Goal: Information Seeking & Learning: Learn about a topic

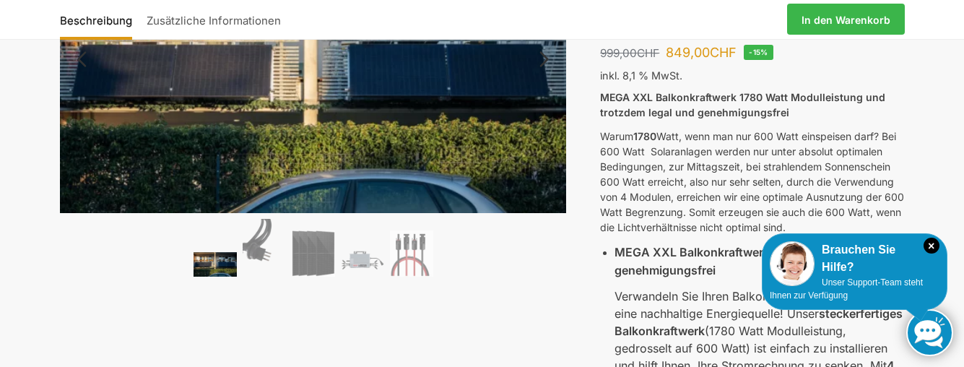
scroll to position [173, 0]
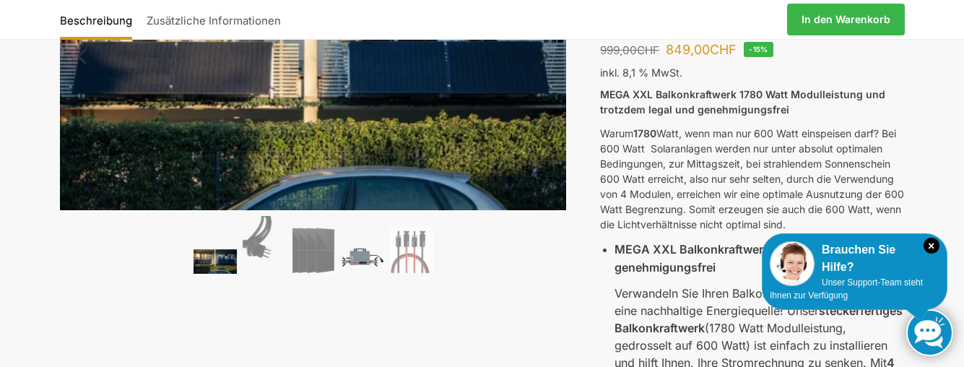
click at [359, 264] on img at bounding box center [362, 256] width 43 height 32
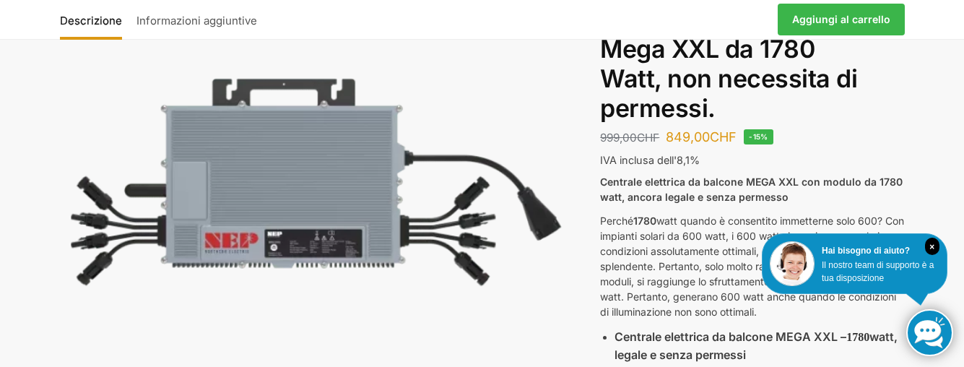
scroll to position [127, 0]
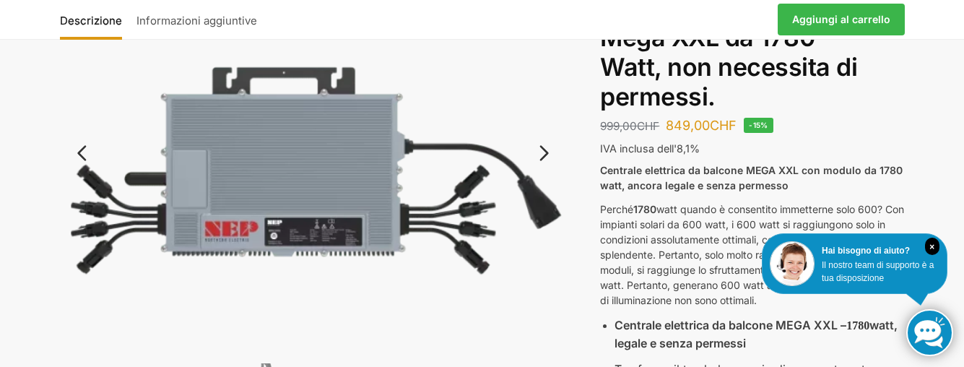
click at [512, 309] on img at bounding box center [313, 166] width 507 height 381
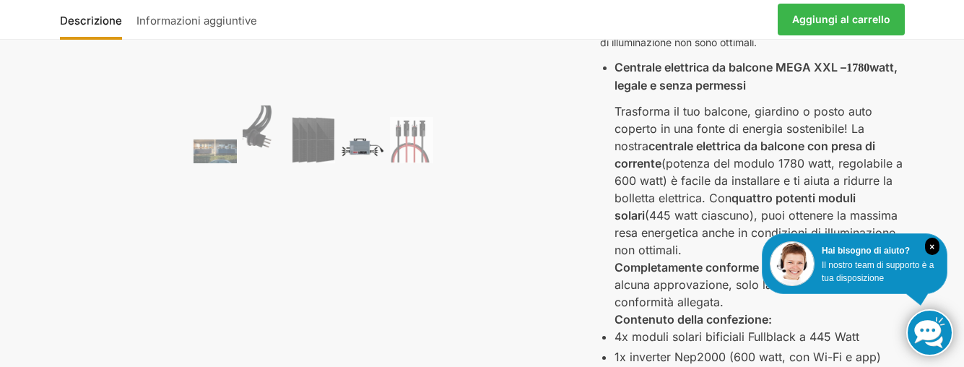
scroll to position [376, 0]
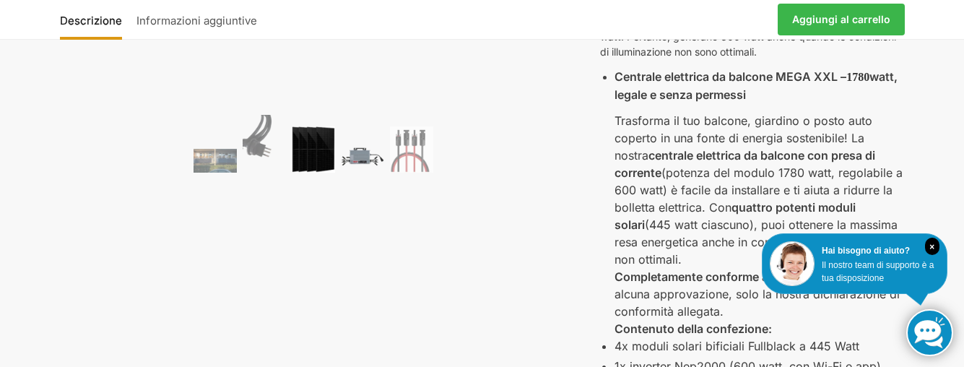
click at [324, 147] on img at bounding box center [313, 149] width 43 height 46
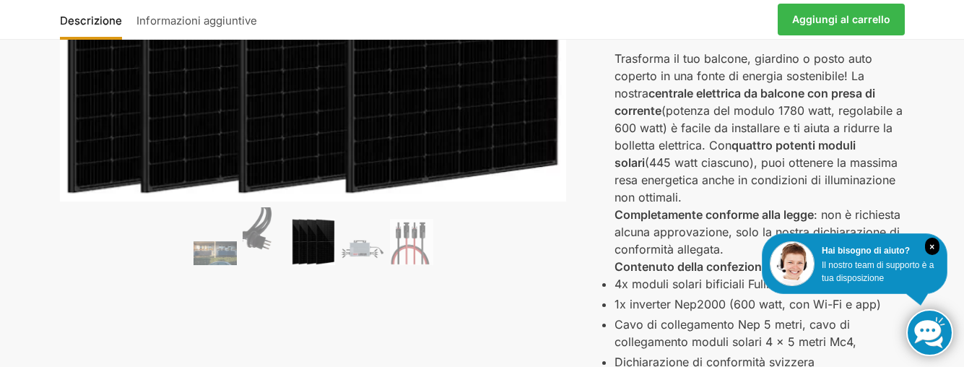
scroll to position [491, 0]
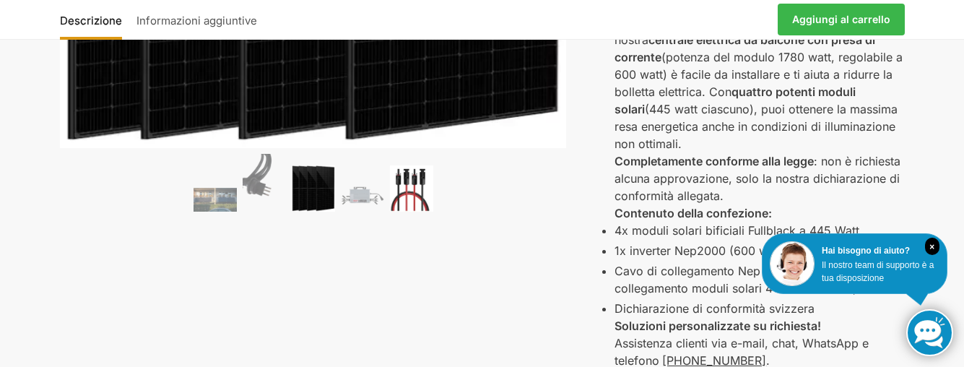
click at [409, 191] on img at bounding box center [411, 188] width 43 height 46
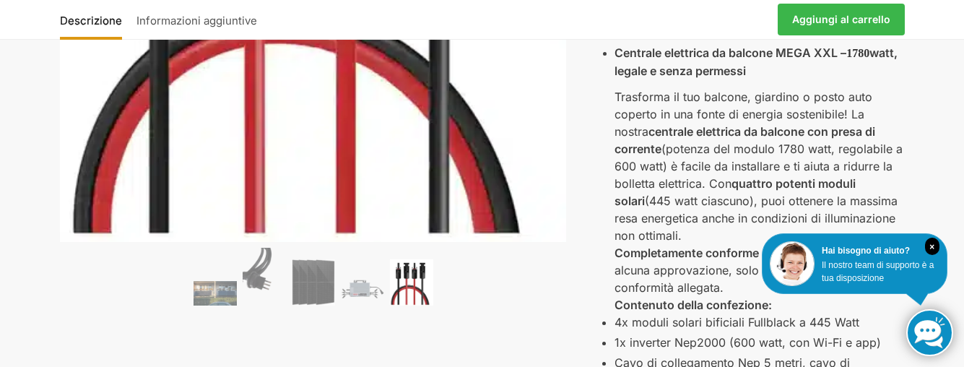
scroll to position [433, 0]
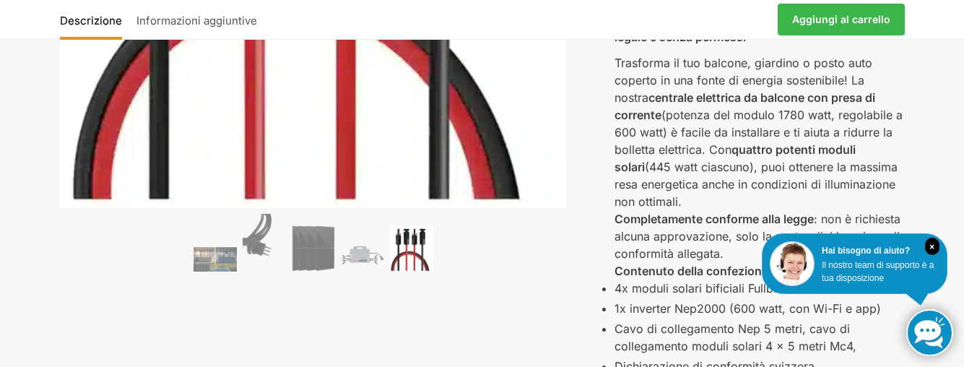
click at [350, 292] on div "🔍 Precedente Prossimo Descrizione Informazioni aggiuntive 999,00 CHF Il prezzo …" at bounding box center [483, 203] width 906 height 1067
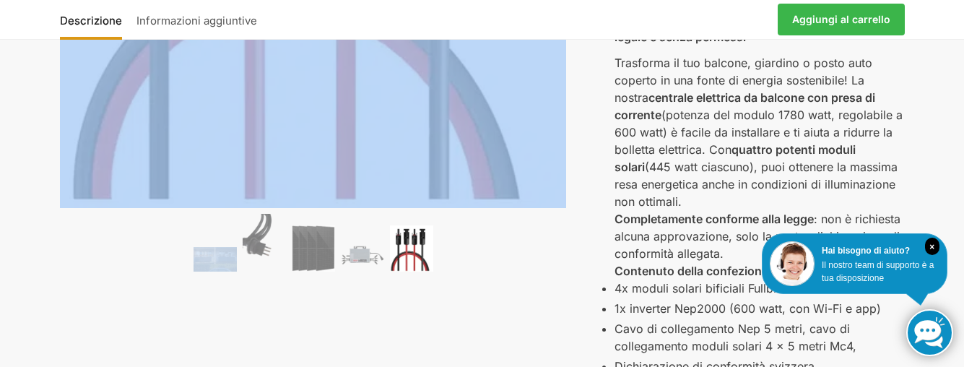
click at [350, 292] on div "🔍 Precedente Prossimo Descrizione Informazioni aggiuntive 999,00 CHF Il prezzo …" at bounding box center [483, 203] width 906 height 1067
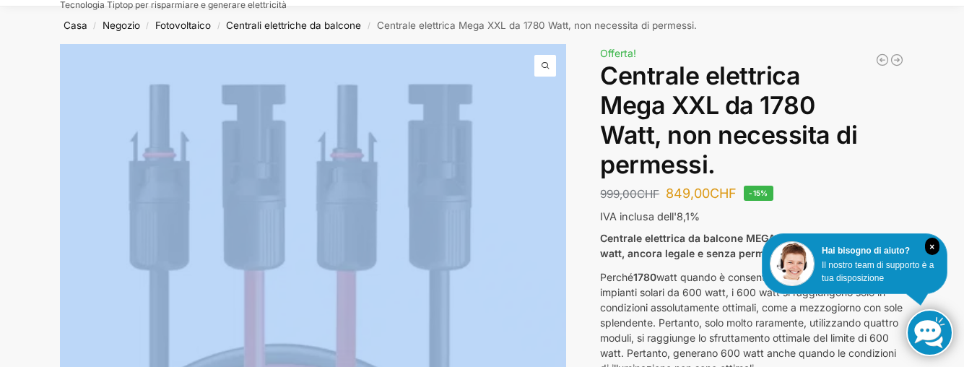
scroll to position [0, 0]
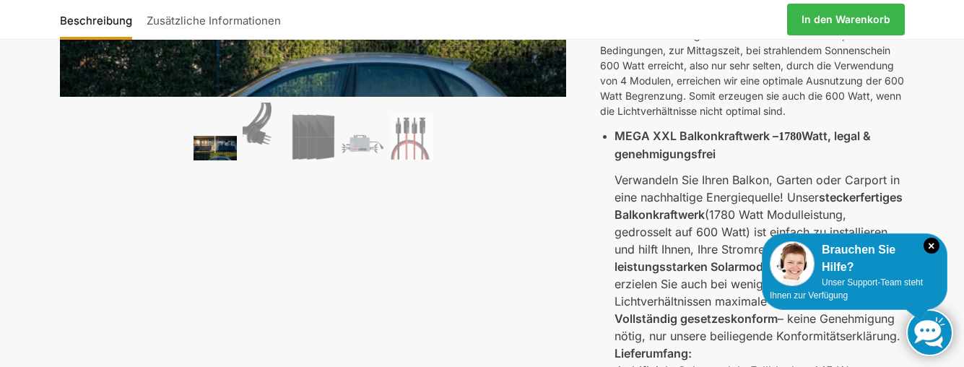
scroll to position [289, 0]
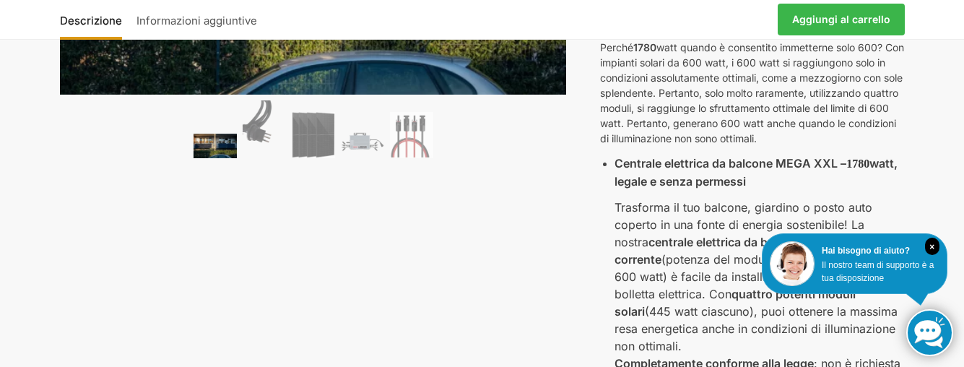
click at [464, 266] on div "🔍 Precedente Prossimo Descrizione Informazioni aggiuntive 999,00 CHF Il prezzo …" at bounding box center [483, 330] width 906 height 1032
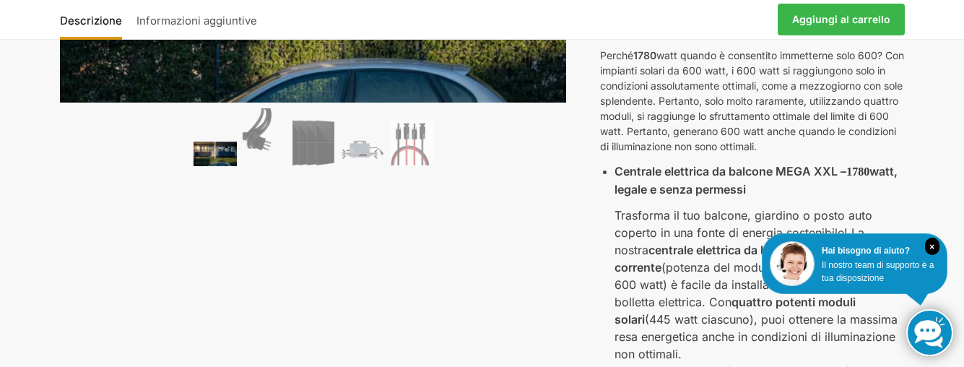
scroll to position [347, 0]
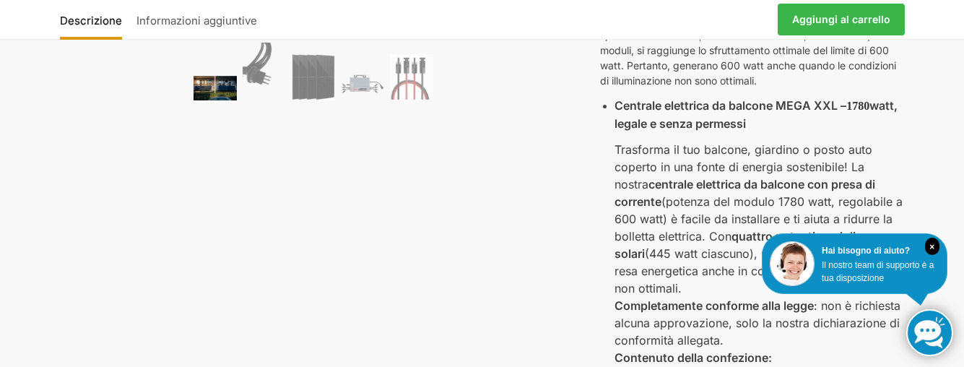
click at [223, 85] on img at bounding box center [215, 88] width 43 height 24
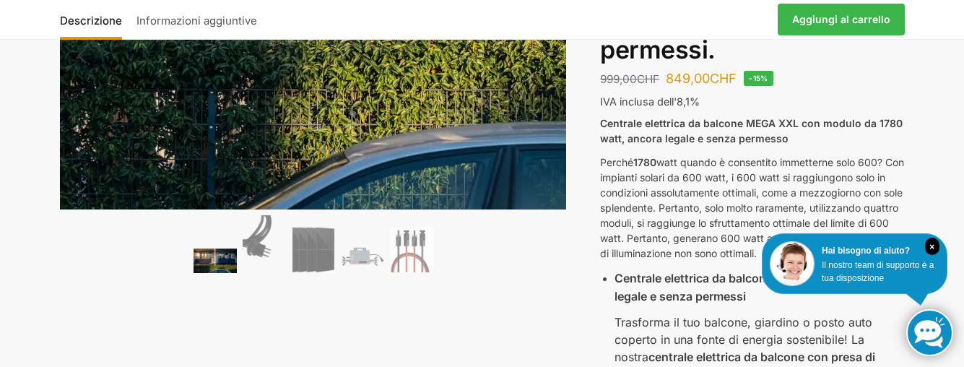
scroll to position [87, 0]
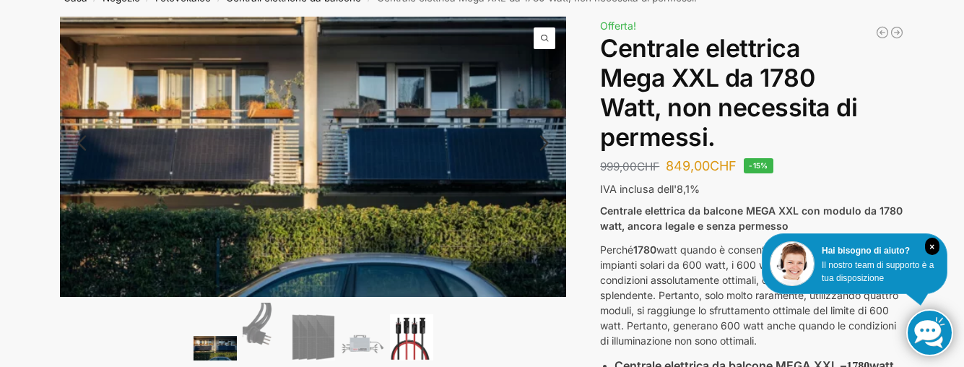
click at [403, 342] on img at bounding box center [411, 337] width 43 height 46
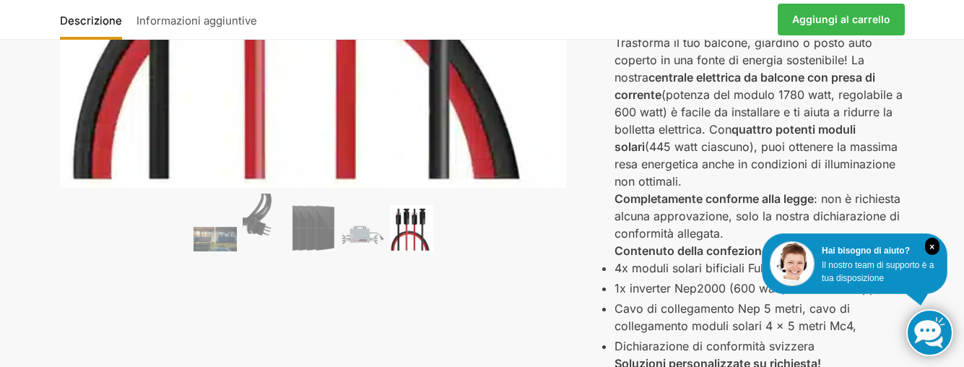
scroll to position [491, 0]
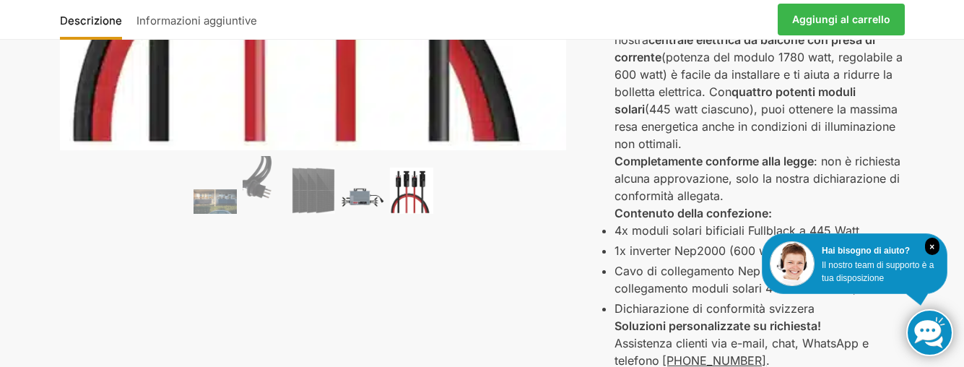
click at [355, 203] on img at bounding box center [362, 197] width 43 height 32
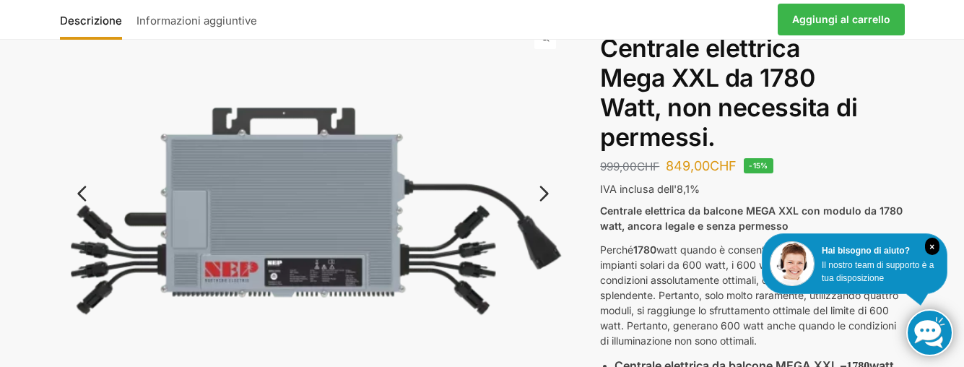
scroll to position [116, 0]
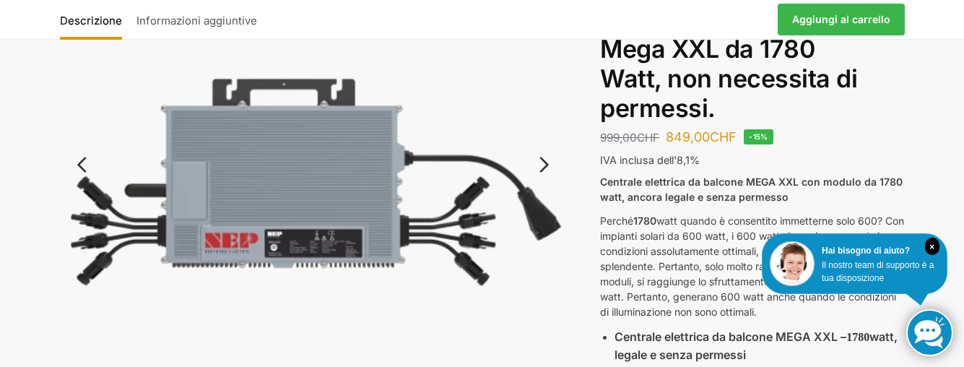
click at [304, 243] on img at bounding box center [313, 178] width 507 height 381
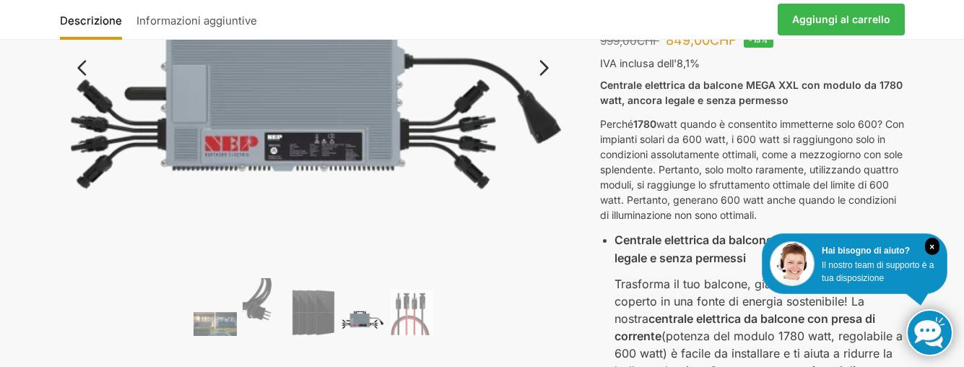
scroll to position [231, 0]
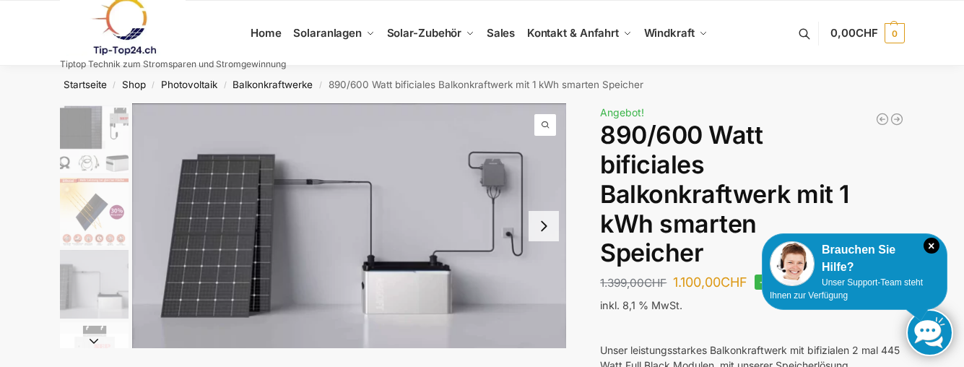
click at [395, 215] on img "1 / 7" at bounding box center [349, 225] width 435 height 245
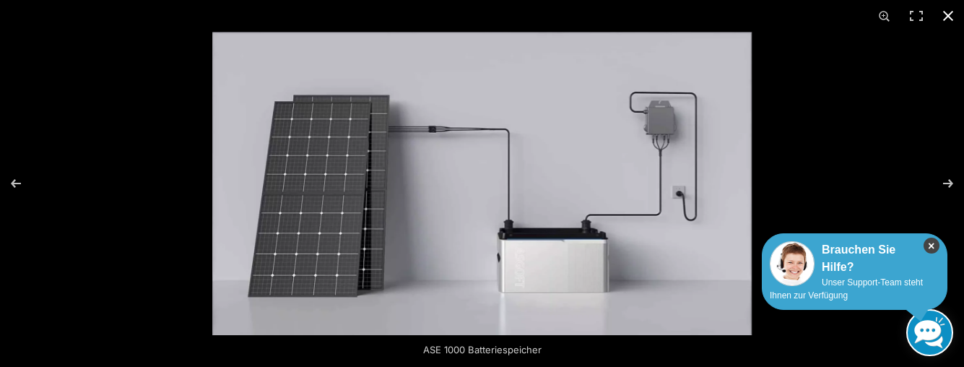
click at [930, 243] on icon "×" at bounding box center [932, 246] width 16 height 16
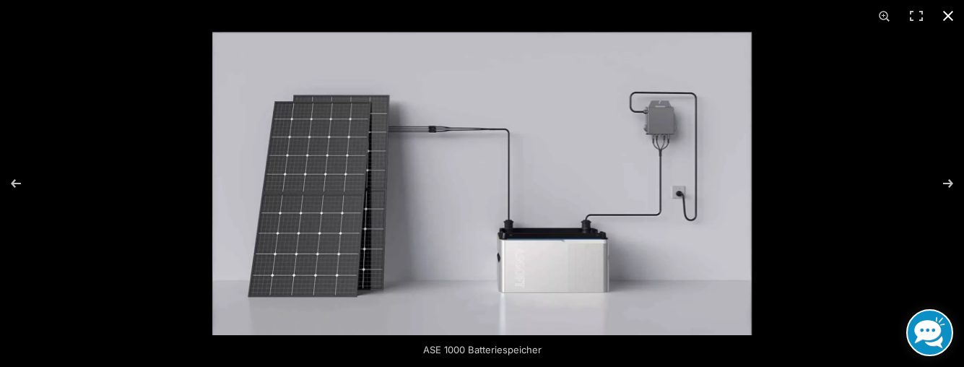
click at [777, 220] on div at bounding box center [694, 215] width 964 height 367
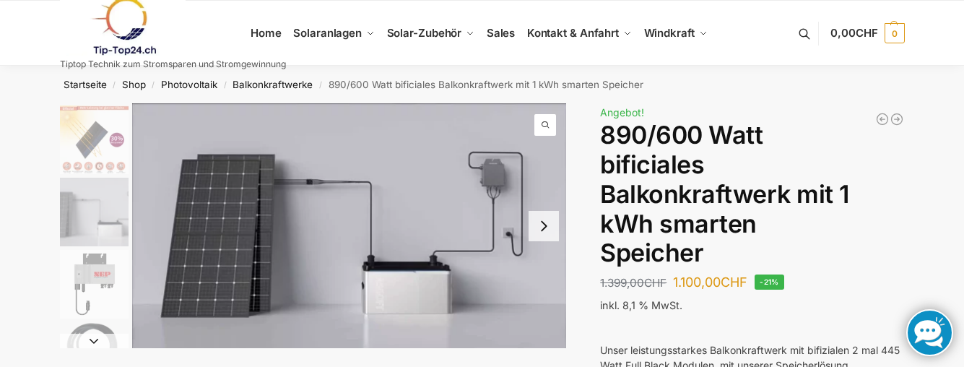
click at [84, 277] on img "5 / 7" at bounding box center [94, 284] width 69 height 69
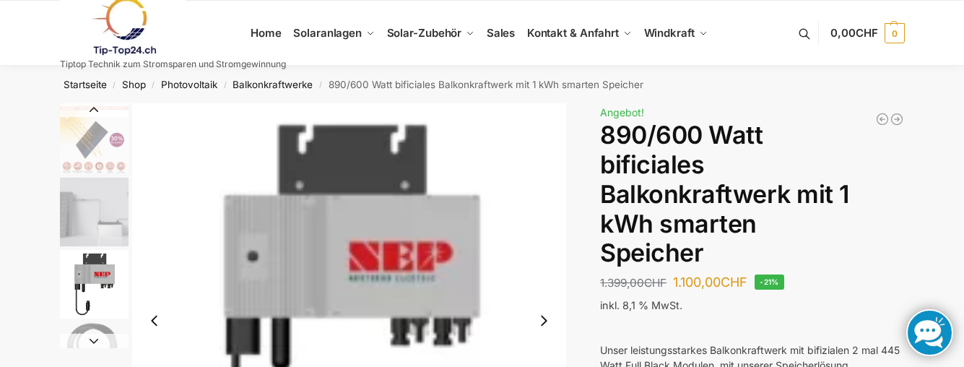
click at [82, 237] on img "4 / 7" at bounding box center [94, 212] width 69 height 69
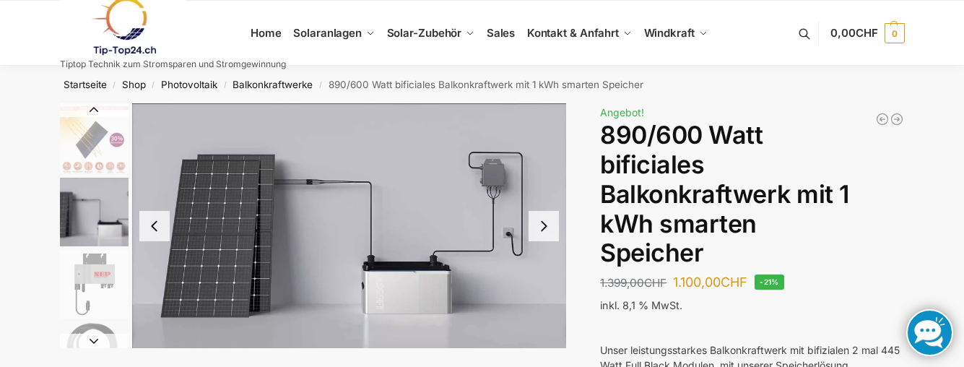
click at [87, 298] on img "5 / 7" at bounding box center [94, 284] width 69 height 69
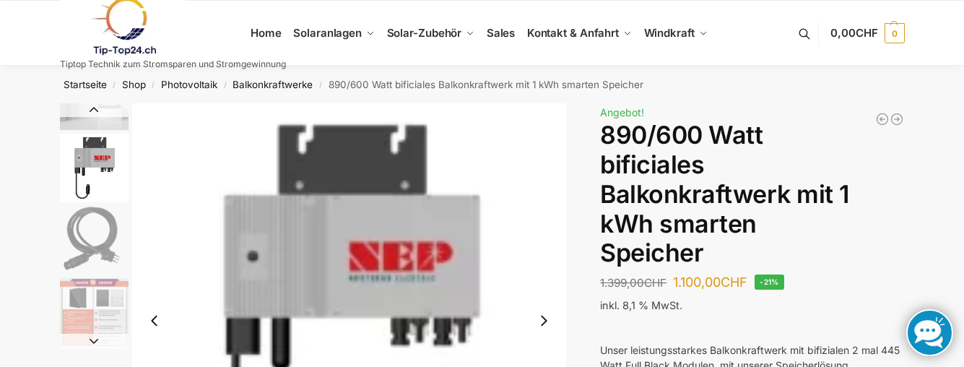
click at [92, 241] on img "6 / 7" at bounding box center [94, 240] width 69 height 69
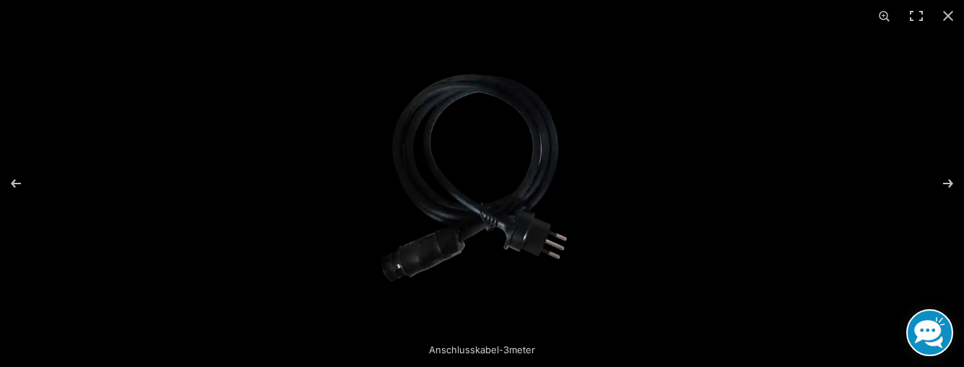
click at [458, 189] on img at bounding box center [481, 183] width 227 height 303
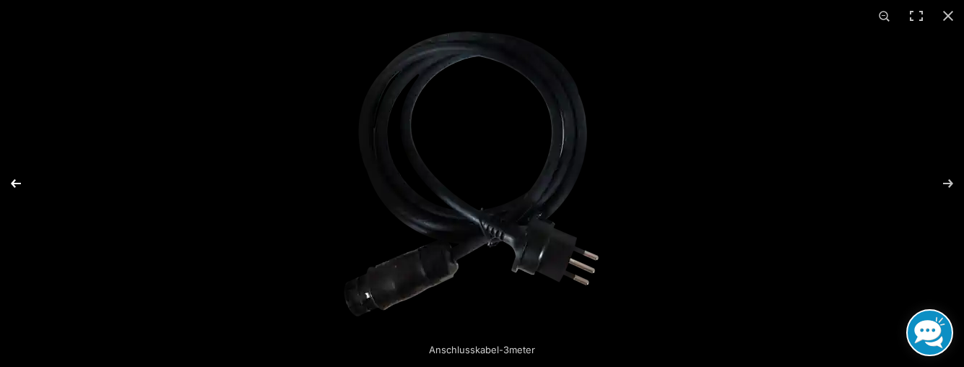
click at [12, 182] on button "Previous (arrow left)" at bounding box center [25, 183] width 51 height 72
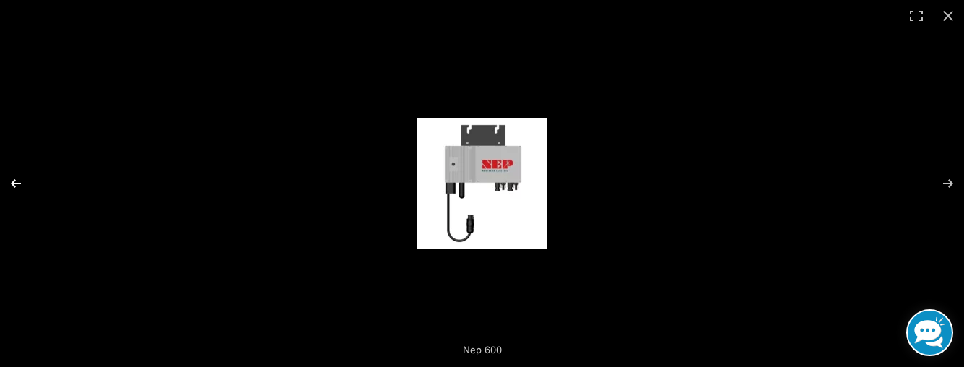
click at [12, 182] on button "Previous (arrow left)" at bounding box center [25, 183] width 51 height 72
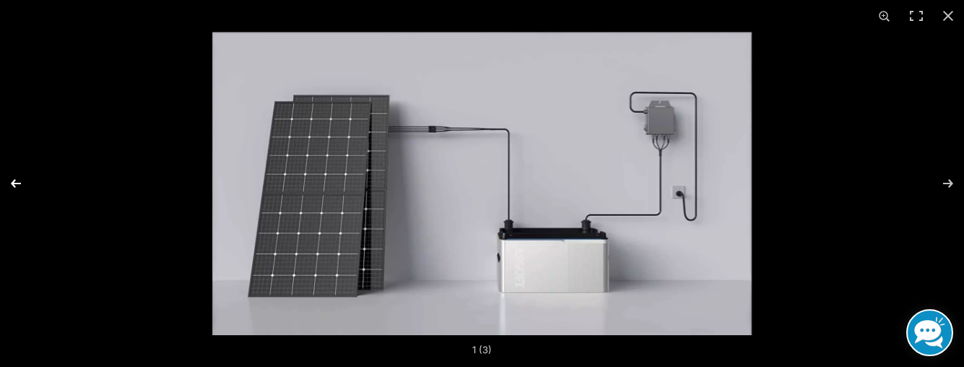
click at [12, 182] on button "Previous (arrow left)" at bounding box center [25, 183] width 51 height 72
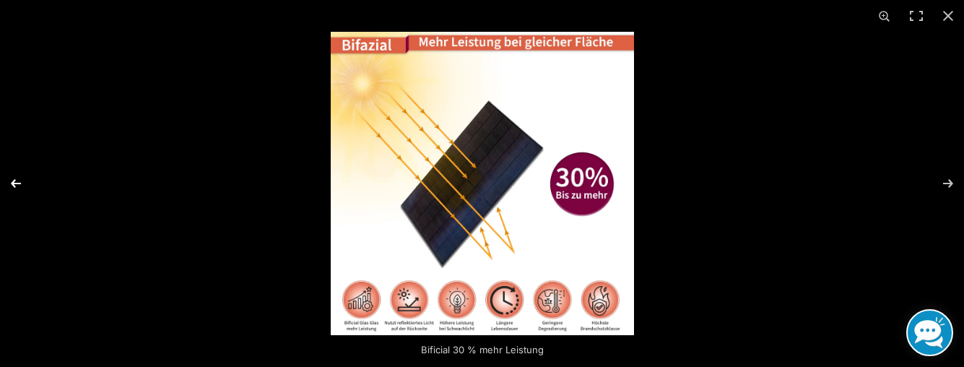
click at [12, 182] on button "Previous (arrow left)" at bounding box center [25, 183] width 51 height 72
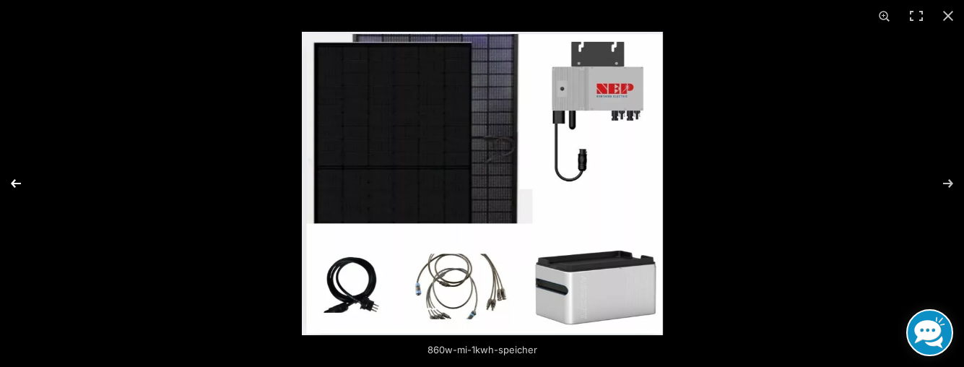
click at [12, 182] on button "Previous (arrow left)" at bounding box center [25, 183] width 51 height 72
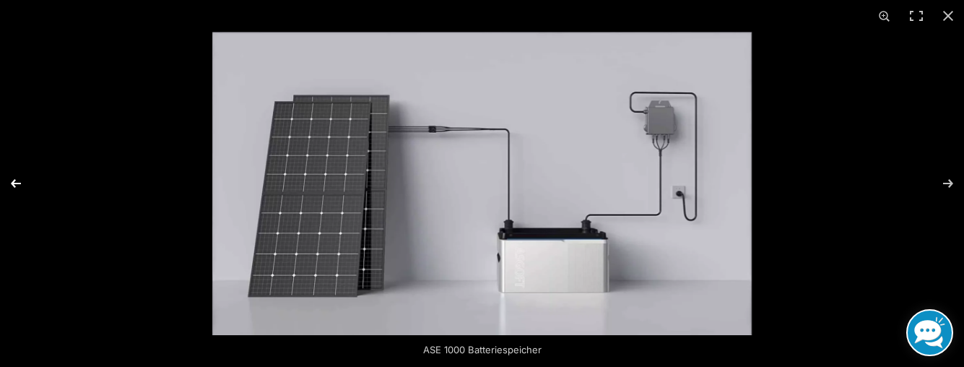
click at [12, 182] on button "Previous (arrow left)" at bounding box center [25, 183] width 51 height 72
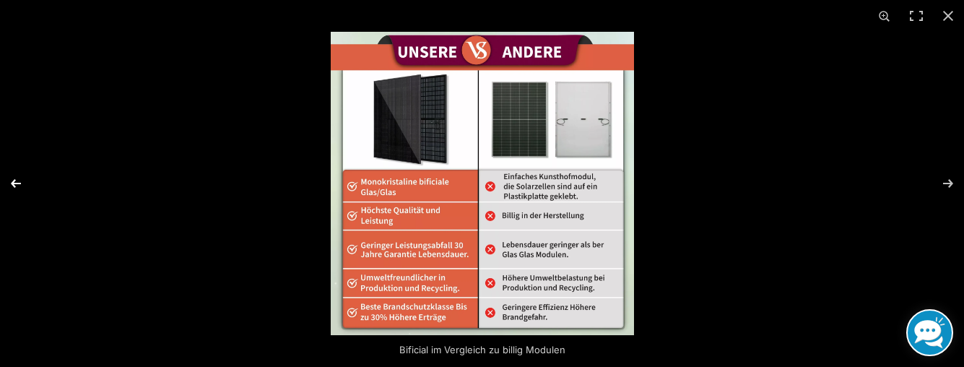
click at [12, 182] on button "Previous (arrow left)" at bounding box center [25, 183] width 51 height 72
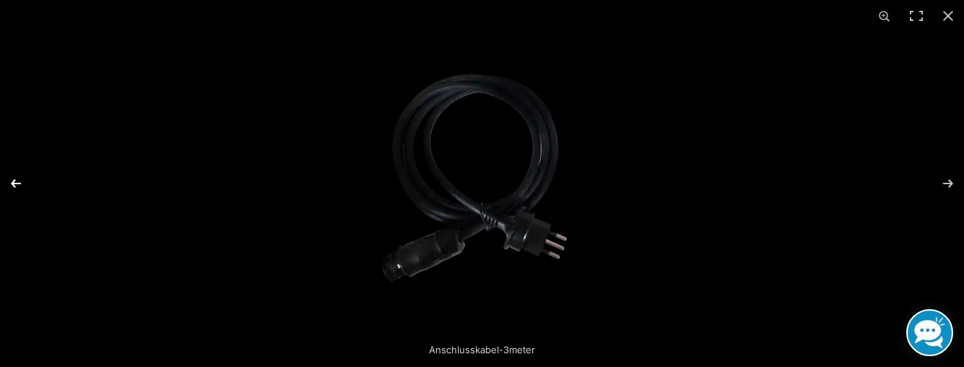
click at [12, 182] on button "Previous (arrow left)" at bounding box center [25, 183] width 51 height 72
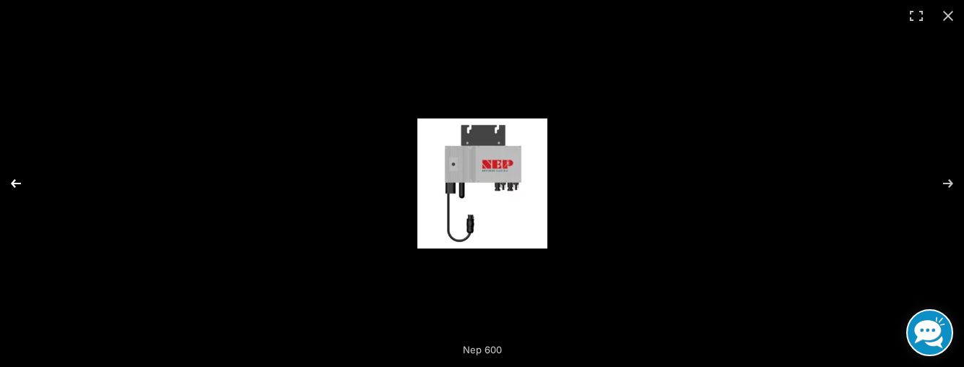
click at [12, 182] on button "Previous (arrow left)" at bounding box center [25, 183] width 51 height 72
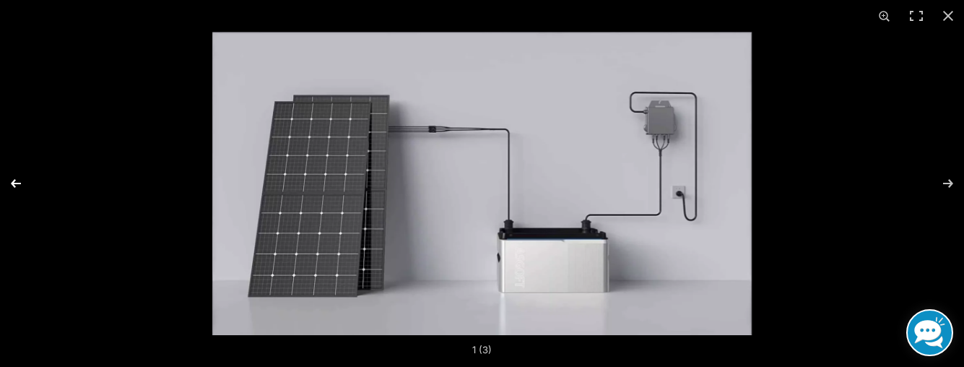
click at [12, 182] on button "Previous (arrow left)" at bounding box center [25, 183] width 51 height 72
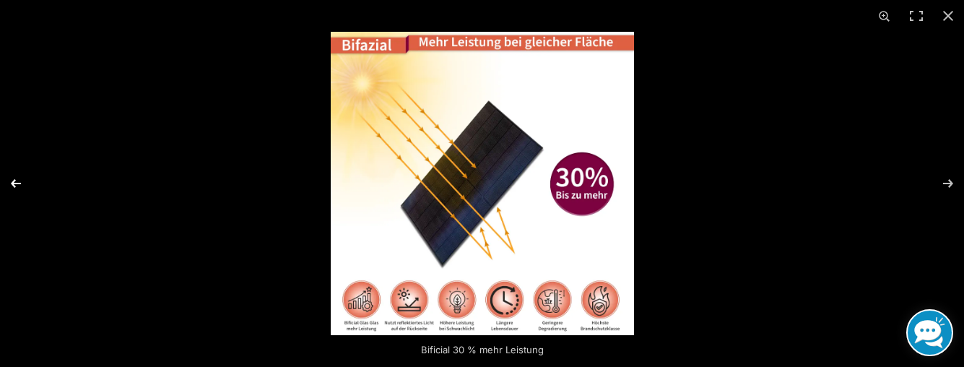
click at [12, 182] on button "Previous (arrow left)" at bounding box center [25, 183] width 51 height 72
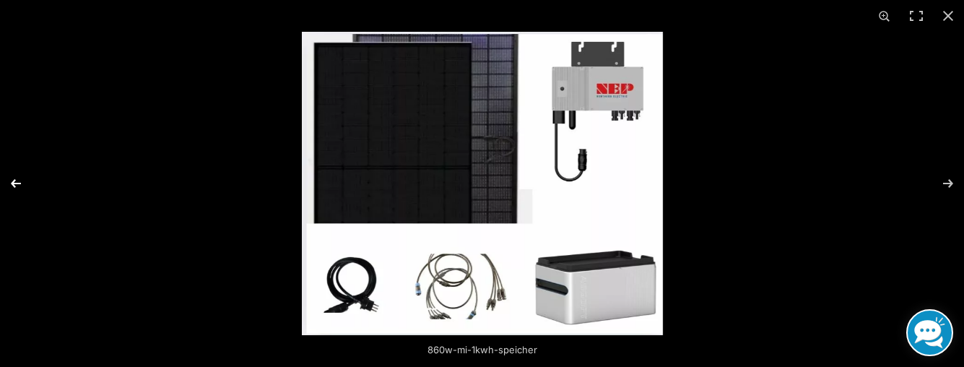
click at [12, 182] on button "Previous (arrow left)" at bounding box center [25, 183] width 51 height 72
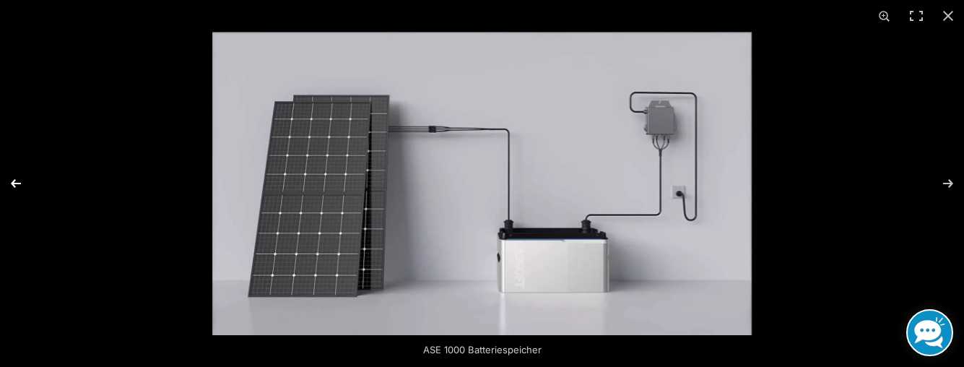
click at [12, 182] on button "Previous (arrow left)" at bounding box center [25, 183] width 51 height 72
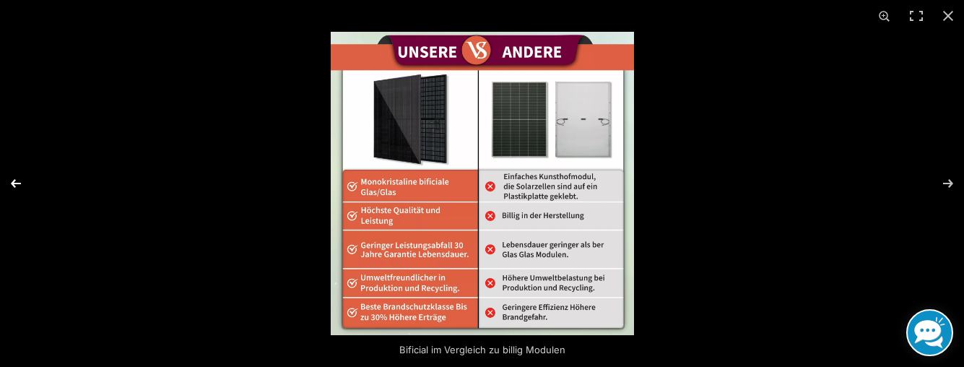
click at [12, 182] on button "Previous (arrow left)" at bounding box center [25, 183] width 51 height 72
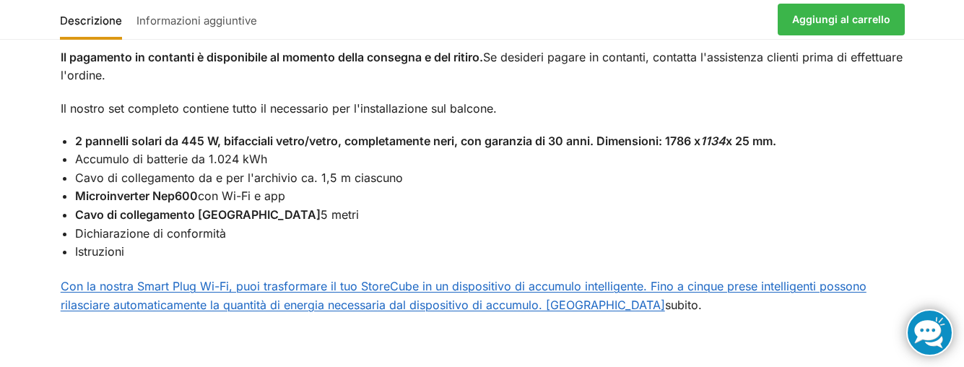
scroll to position [1371, 0]
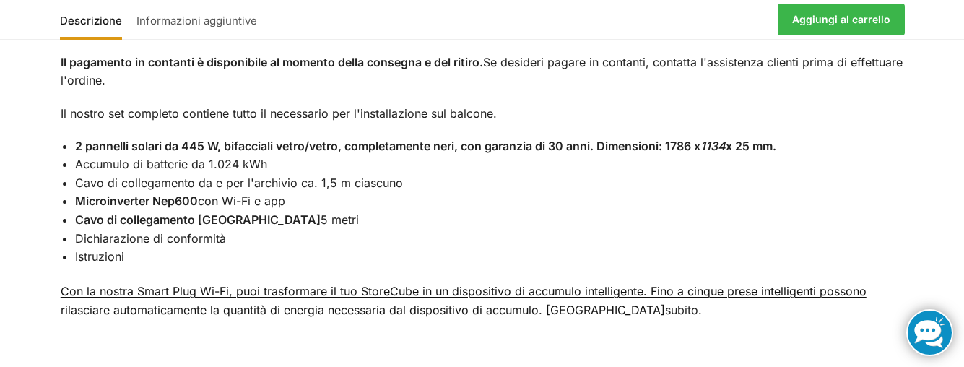
click at [378, 302] on font "Con la nostra Smart Plug Wi-Fi, puoi trasformare il tuo StoreCube in un disposi…" at bounding box center [464, 300] width 806 height 33
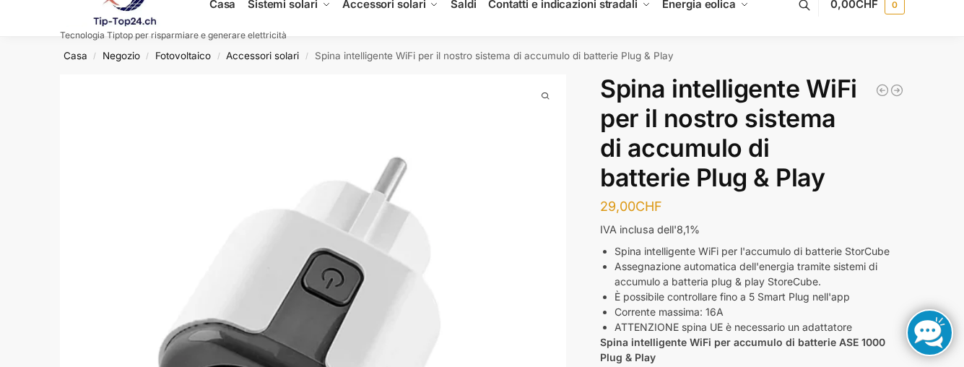
click at [498, 263] on img "1 / 1" at bounding box center [313, 327] width 507 height 507
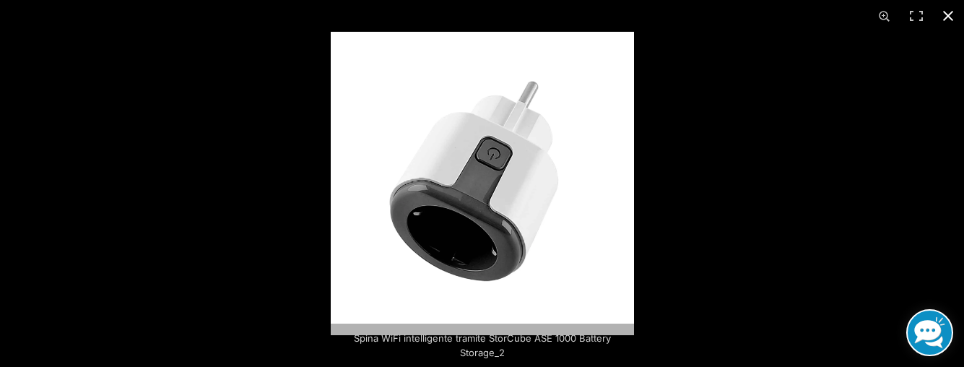
click at [299, 261] on div at bounding box center [482, 183] width 964 height 367
